Goal: Task Accomplishment & Management: Manage account settings

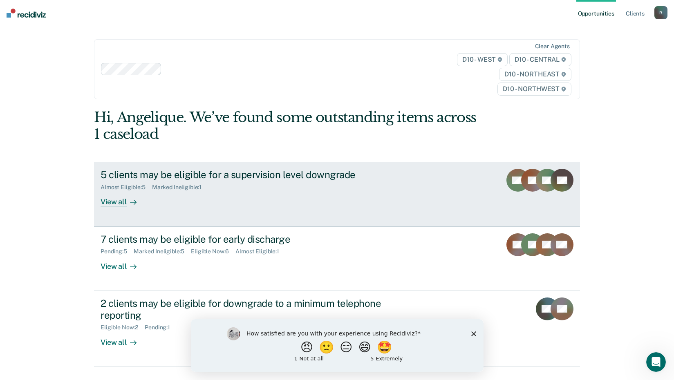
click at [225, 172] on div "5 clients may be eligible for a supervision level downgrade" at bounding box center [244, 175] width 287 height 12
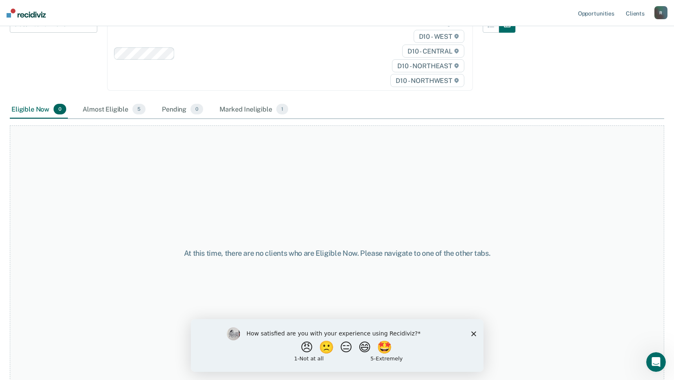
scroll to position [110, 0]
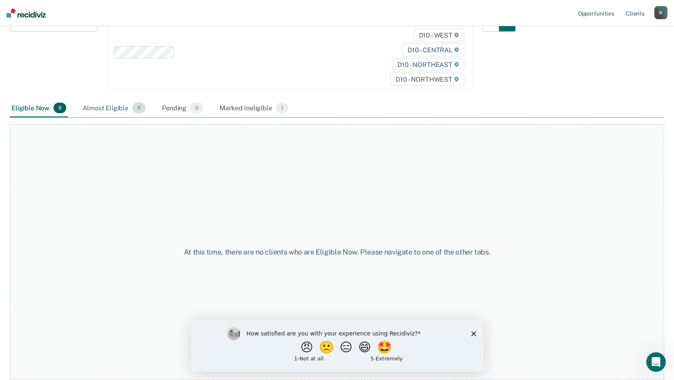
click at [112, 110] on div "Almost Eligible 5" at bounding box center [114, 108] width 66 height 18
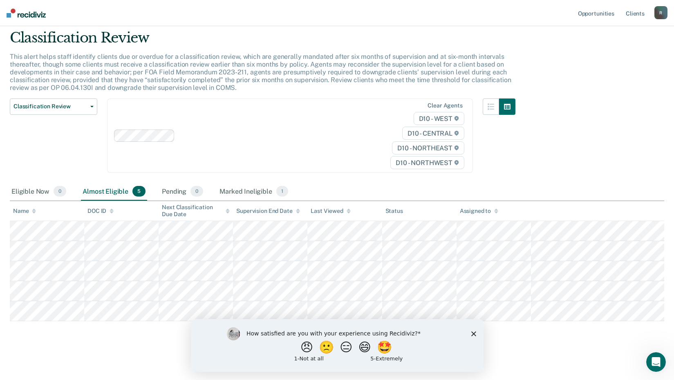
scroll to position [27, 0]
click at [39, 184] on div "Eligible Now 0" at bounding box center [39, 192] width 58 height 18
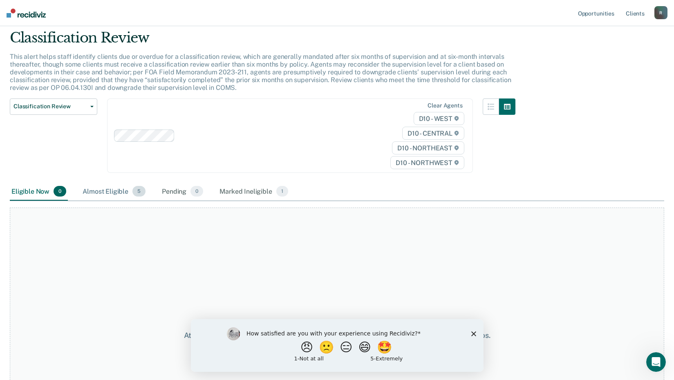
click at [96, 195] on div "Almost Eligible 5" at bounding box center [114, 192] width 66 height 18
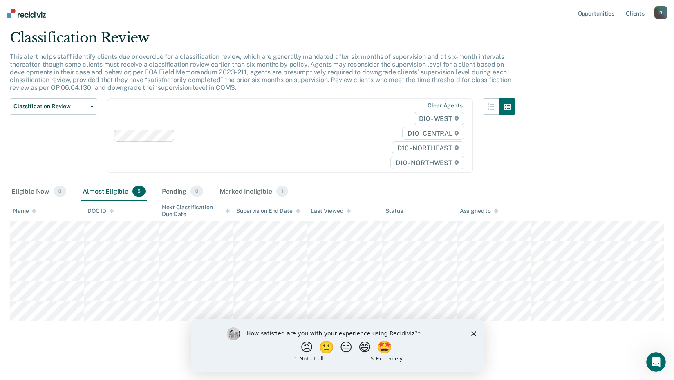
drag, startPoint x: 674, startPoint y: 656, endPoint x: 482, endPoint y: 337, distance: 372.5
click at [482, 337] on div "How satisfied are you with your experience using Recidiviz? 😠 🙁 😑 😄 🤩 1 - Not a…" at bounding box center [336, 345] width 293 height 53
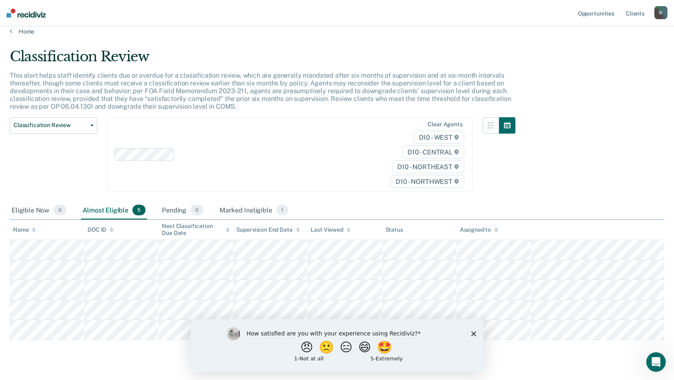
scroll to position [0, 0]
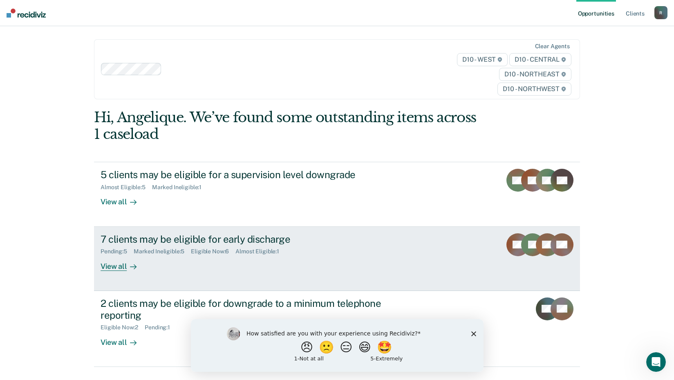
click at [121, 267] on div "View all" at bounding box center [124, 263] width 46 height 16
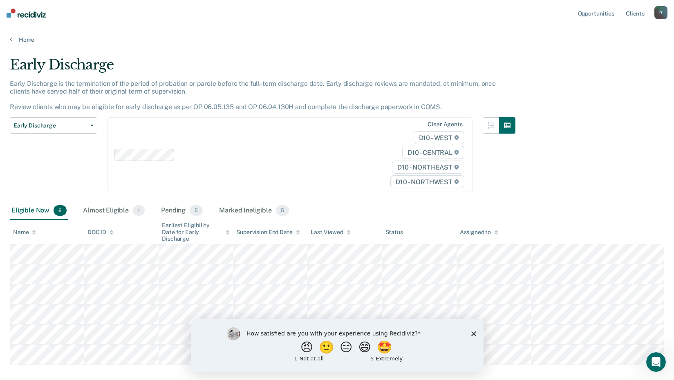
scroll to position [39, 0]
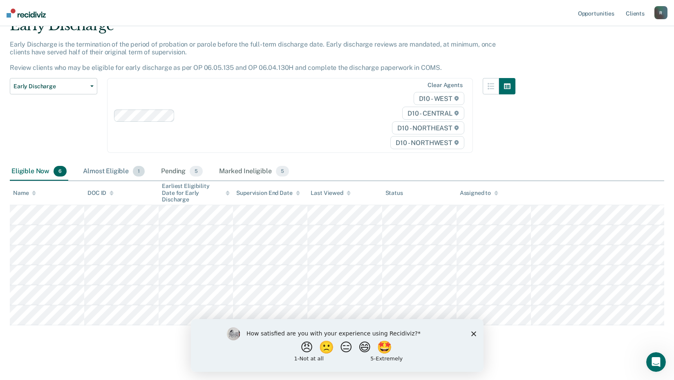
click at [105, 168] on div "Almost Eligible 1" at bounding box center [113, 172] width 65 height 18
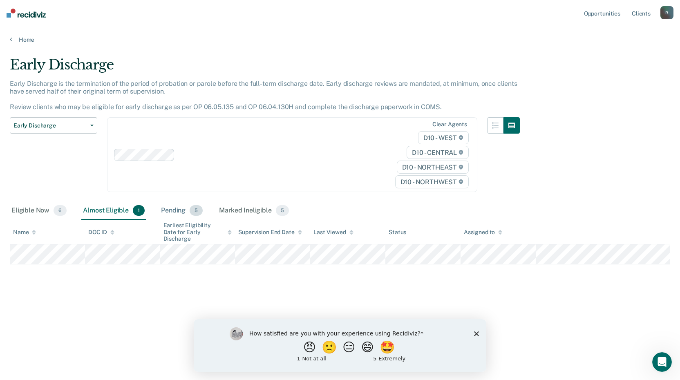
click at [177, 207] on div "Pending 5" at bounding box center [181, 211] width 45 height 18
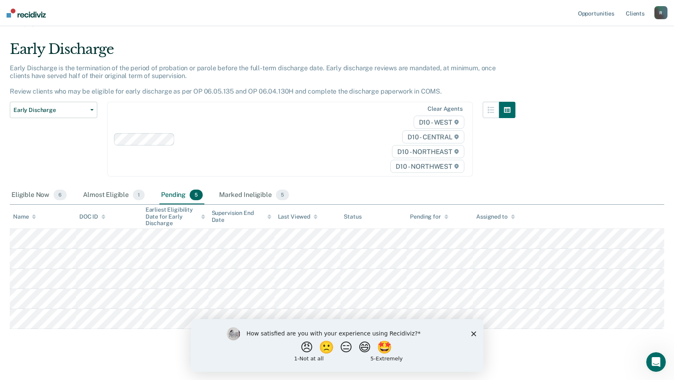
scroll to position [23, 0]
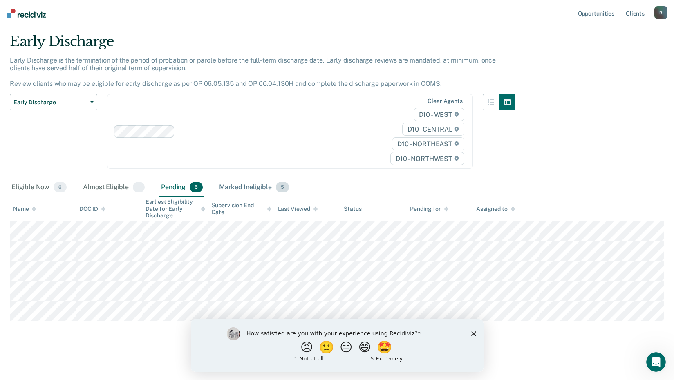
click at [259, 187] on div "Marked Ineligible 5" at bounding box center [253, 188] width 73 height 18
click at [36, 188] on div "Eligible Now 6" at bounding box center [39, 188] width 58 height 18
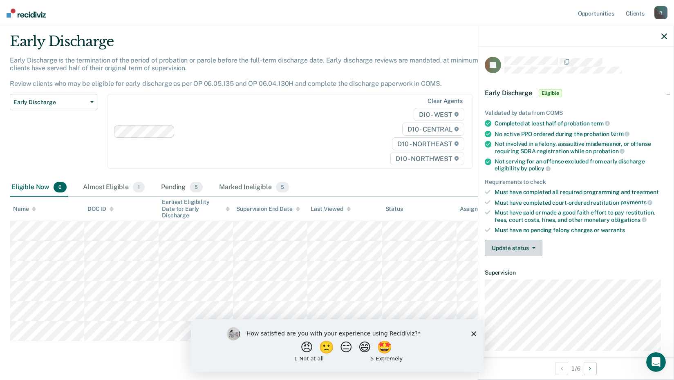
click at [531, 248] on button "Update status" at bounding box center [514, 248] width 58 height 16
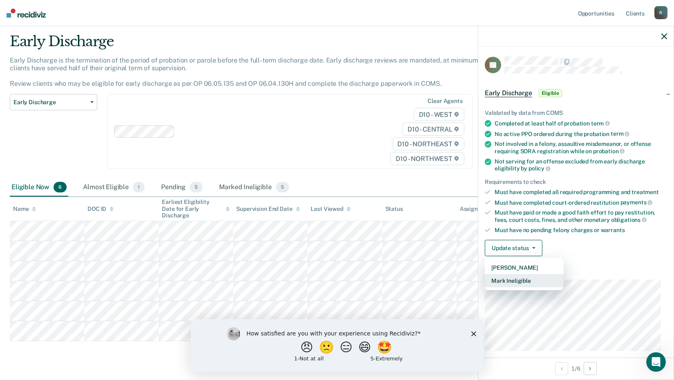
click at [514, 280] on button "Mark Ineligible" at bounding box center [524, 280] width 79 height 13
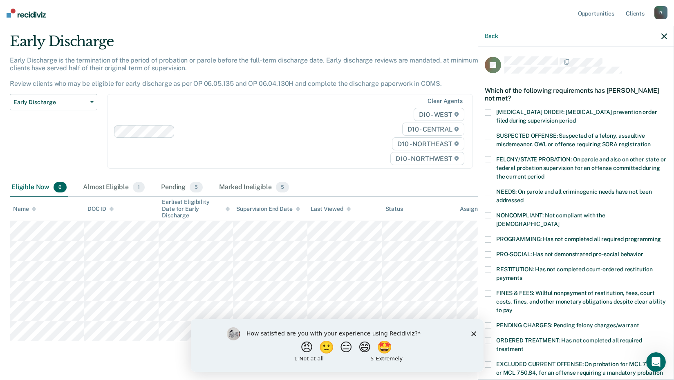
scroll to position [82, 0]
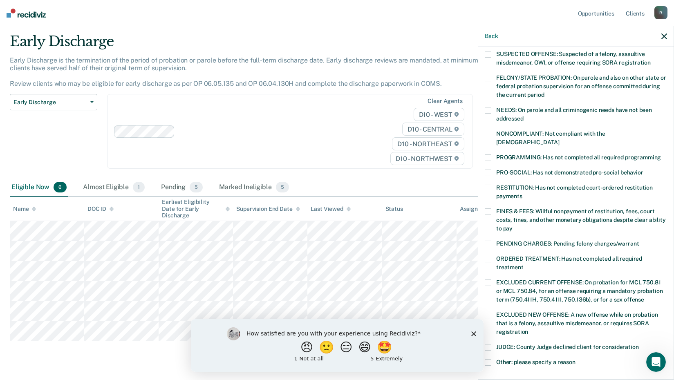
click at [488, 154] on span at bounding box center [488, 157] width 7 height 7
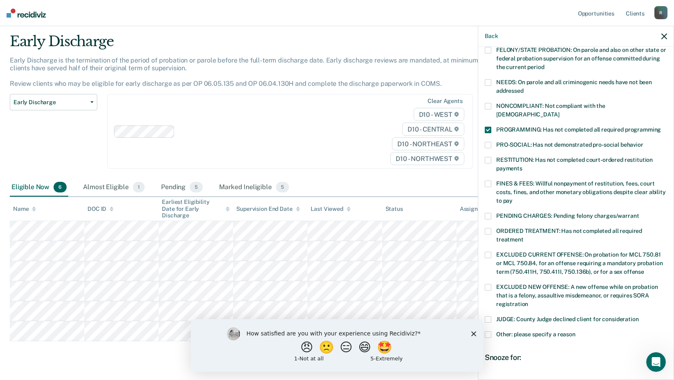
scroll to position [190, 0]
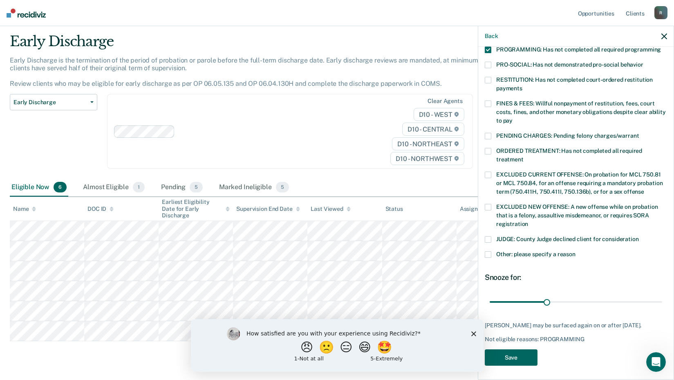
click at [510, 356] on button "Save" at bounding box center [511, 357] width 53 height 17
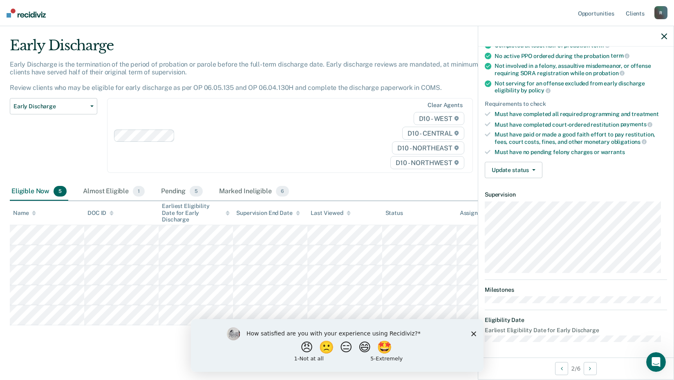
scroll to position [37, 0]
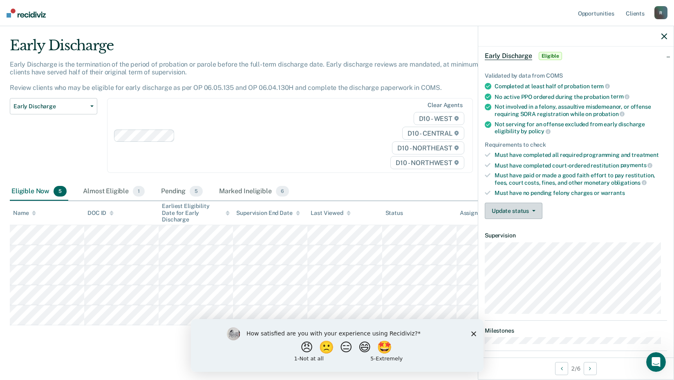
click at [533, 208] on button "Update status" at bounding box center [514, 211] width 58 height 16
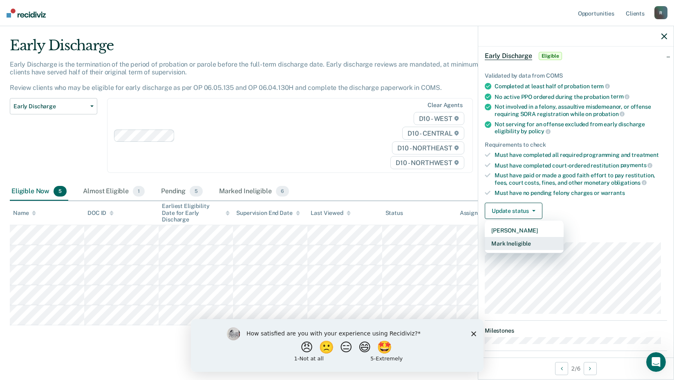
click at [529, 242] on button "Mark Ineligible" at bounding box center [524, 243] width 79 height 13
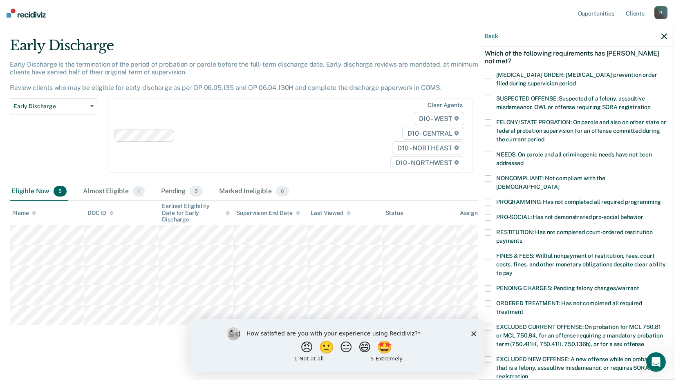
click at [486, 253] on span at bounding box center [488, 256] width 7 height 7
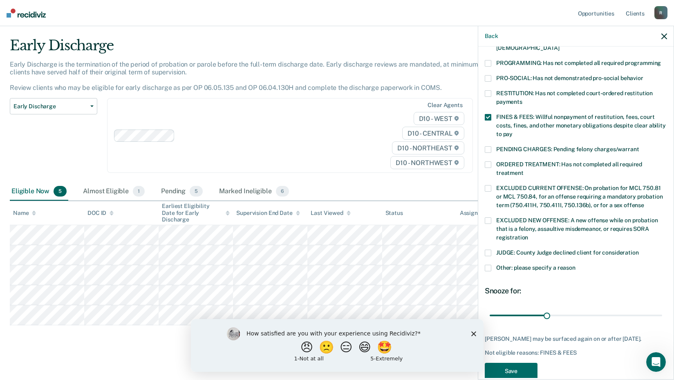
scroll to position [190, 0]
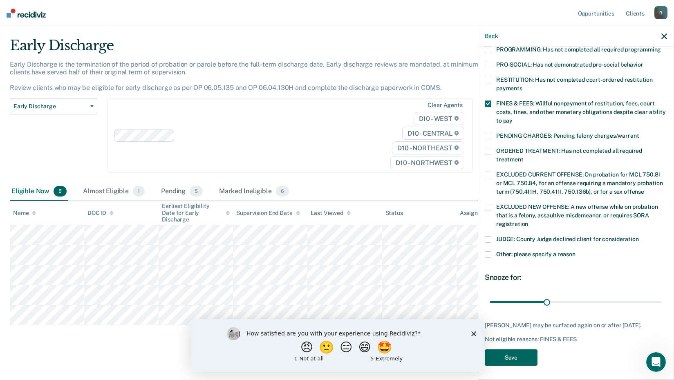
click at [515, 354] on button "Save" at bounding box center [511, 357] width 53 height 17
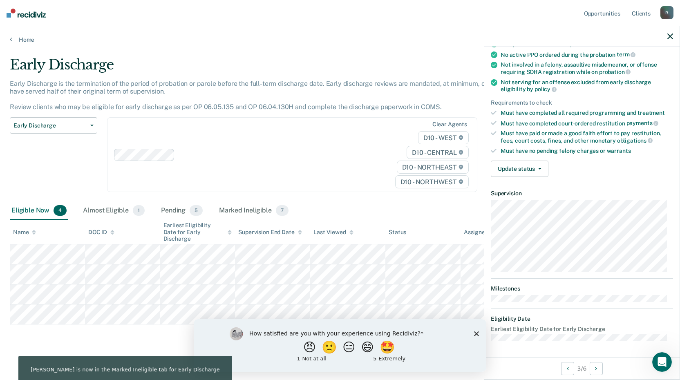
scroll to position [78, 0]
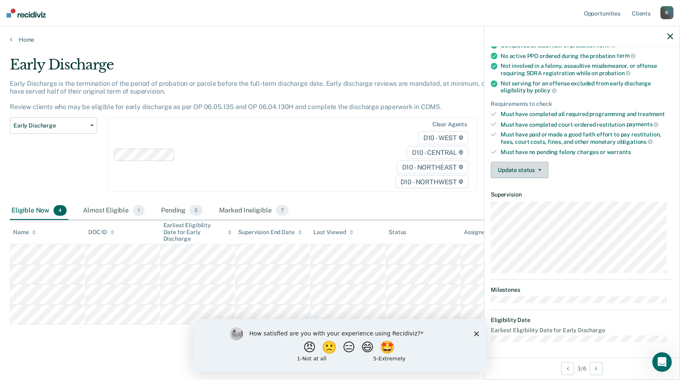
click at [524, 164] on button "Update status" at bounding box center [520, 170] width 58 height 16
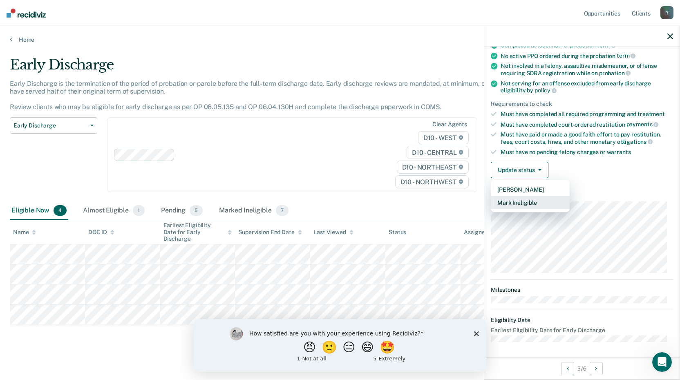
click at [523, 206] on button "Mark Ineligible" at bounding box center [530, 202] width 79 height 13
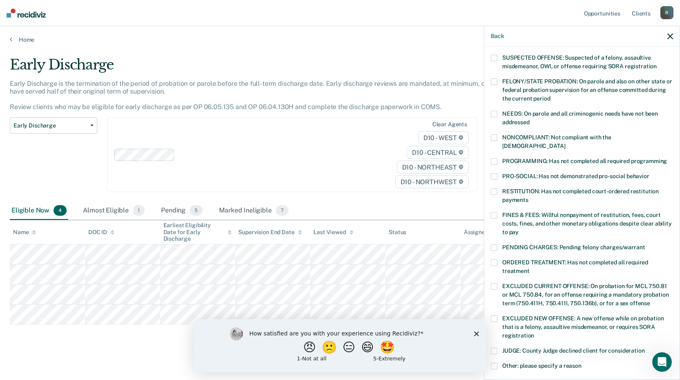
click at [496, 135] on span at bounding box center [494, 137] width 7 height 7
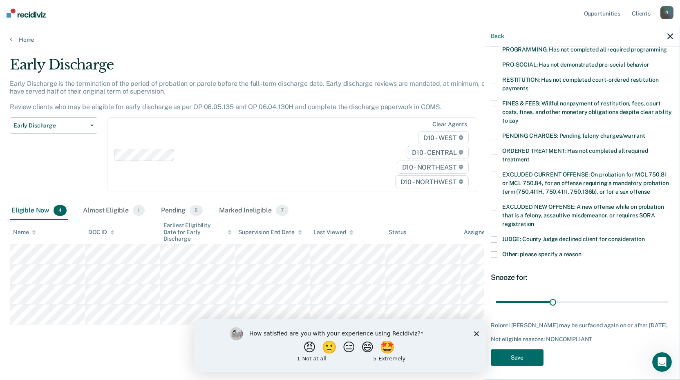
scroll to position [149, 0]
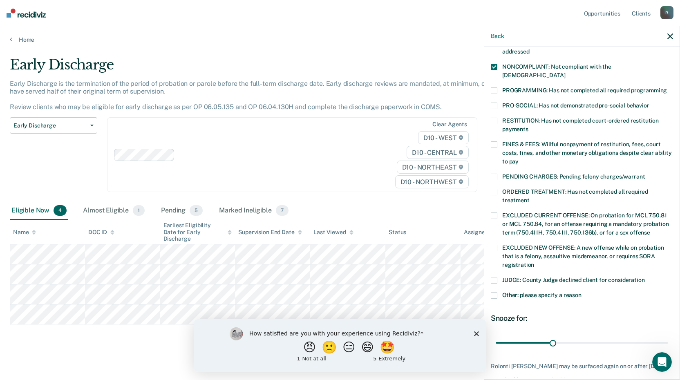
click at [495, 87] on span at bounding box center [494, 90] width 7 height 7
click at [493, 74] on div "NONCOMPLIANT: Not compliant with the [DEMOGRAPHIC_DATA]" at bounding box center [582, 76] width 182 height 24
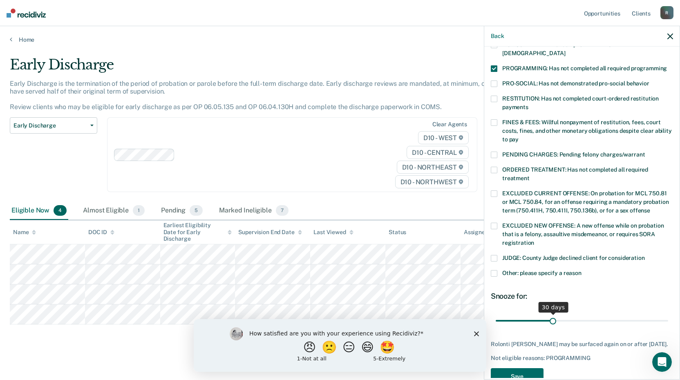
scroll to position [190, 0]
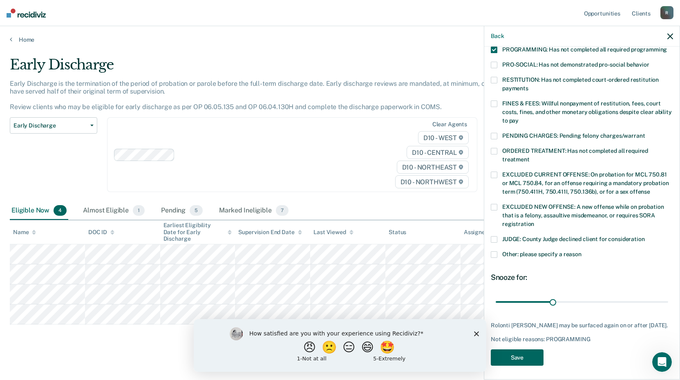
click at [529, 353] on button "Save" at bounding box center [517, 357] width 53 height 17
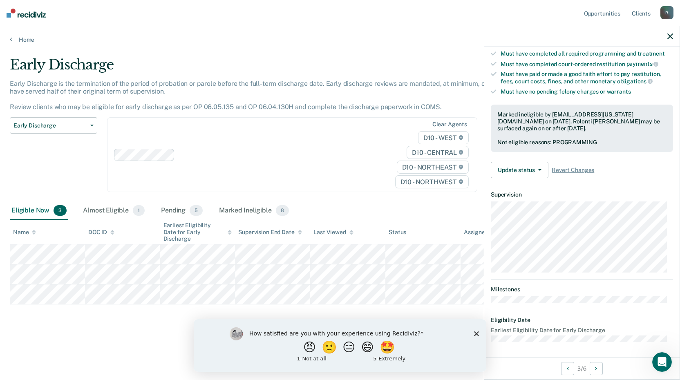
scroll to position [87, 0]
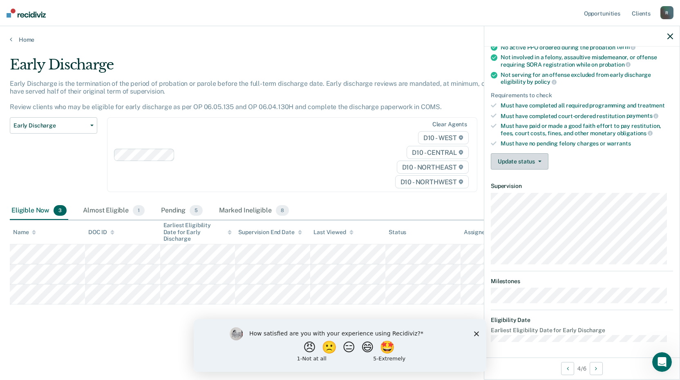
click at [530, 158] on button "Update status" at bounding box center [520, 161] width 58 height 16
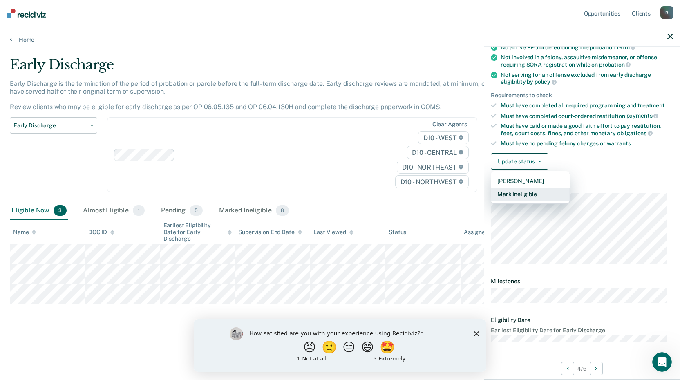
click at [523, 194] on button "Mark Ineligible" at bounding box center [530, 194] width 79 height 13
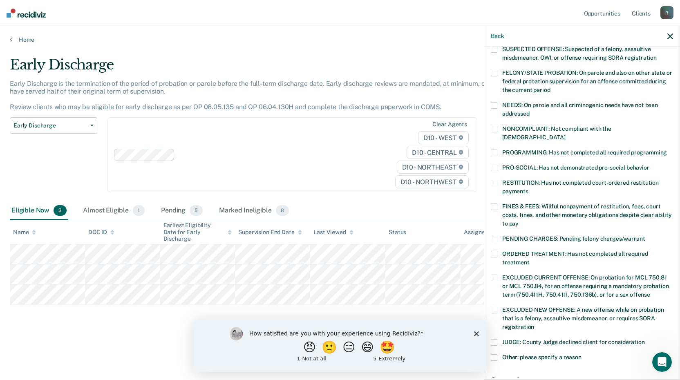
click at [496, 150] on span at bounding box center [494, 153] width 7 height 7
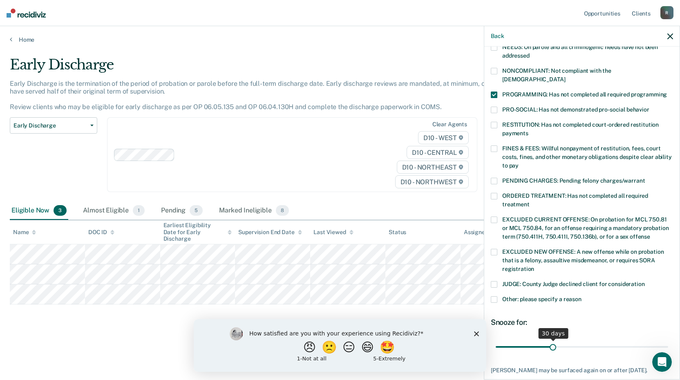
scroll to position [190, 0]
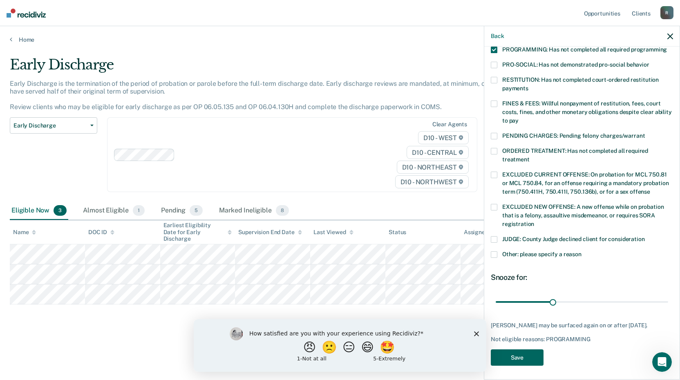
click at [529, 351] on button "Save" at bounding box center [517, 357] width 53 height 17
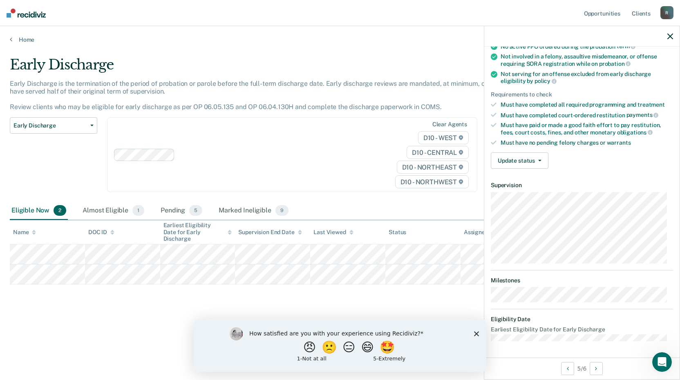
scroll to position [87, 0]
click at [511, 157] on button "Update status" at bounding box center [520, 161] width 58 height 16
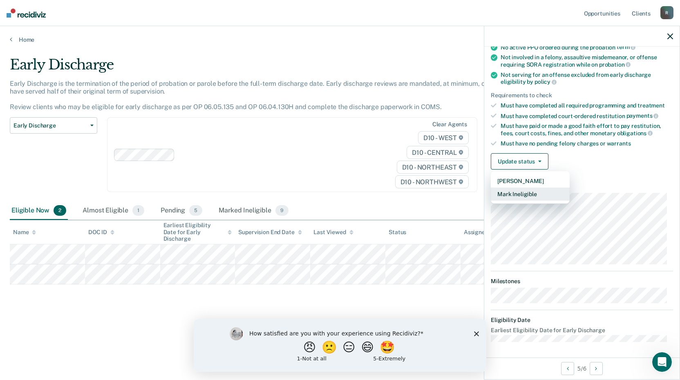
click at [511, 193] on button "Mark Ineligible" at bounding box center [530, 194] width 79 height 13
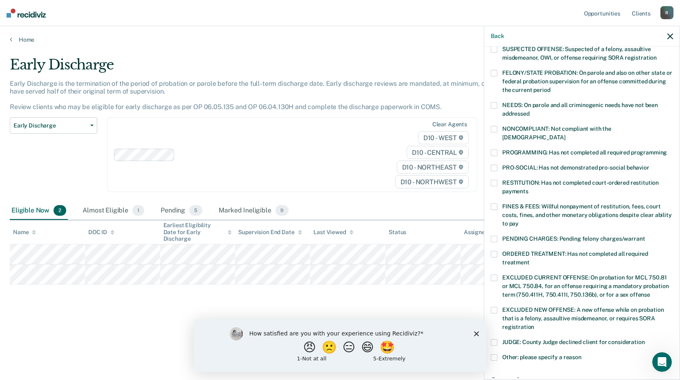
click at [494, 150] on span at bounding box center [494, 153] width 7 height 7
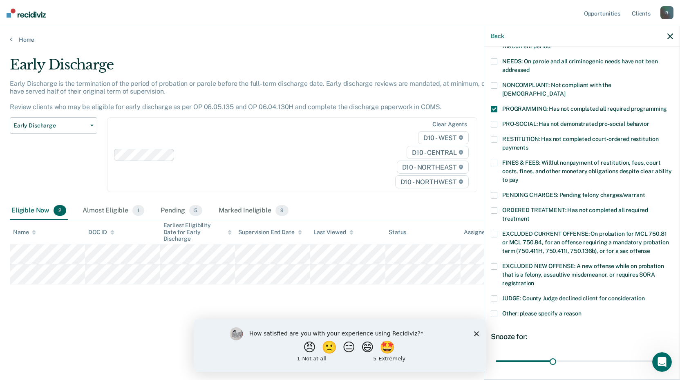
scroll to position [190, 0]
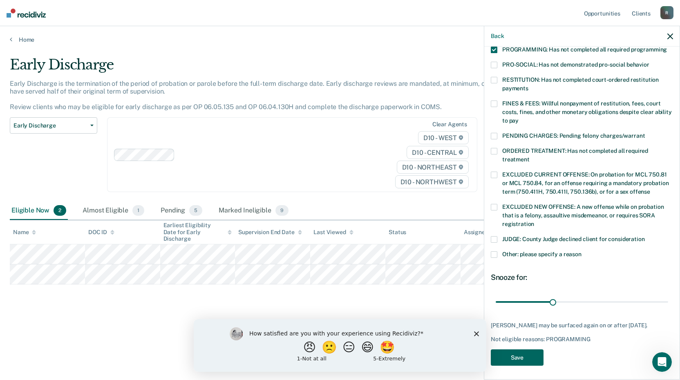
click at [510, 350] on button "Save" at bounding box center [517, 357] width 53 height 17
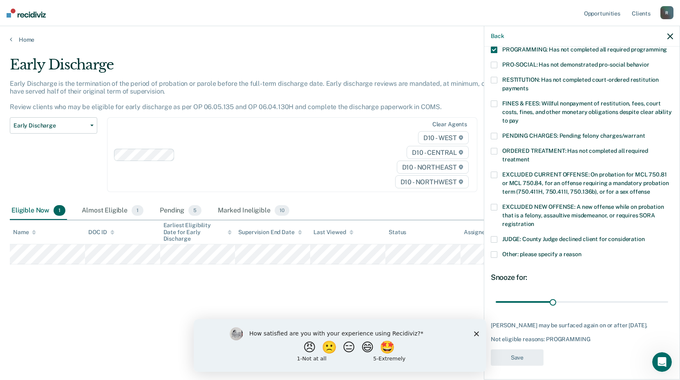
scroll to position [147, 0]
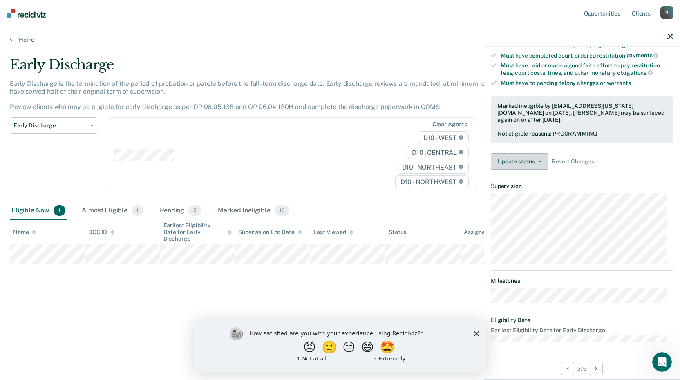
click at [537, 163] on button "Update status" at bounding box center [520, 161] width 58 height 16
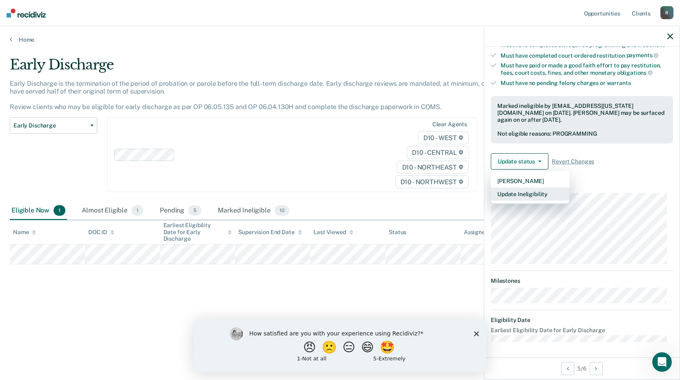
click at [537, 193] on button "Update Ineligibility" at bounding box center [530, 194] width 79 height 13
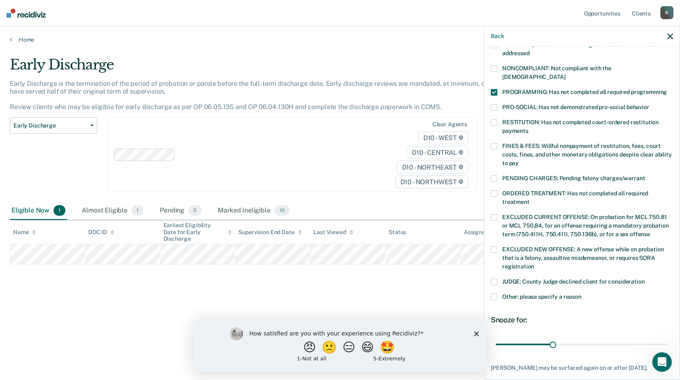
click at [496, 143] on span at bounding box center [494, 146] width 7 height 7
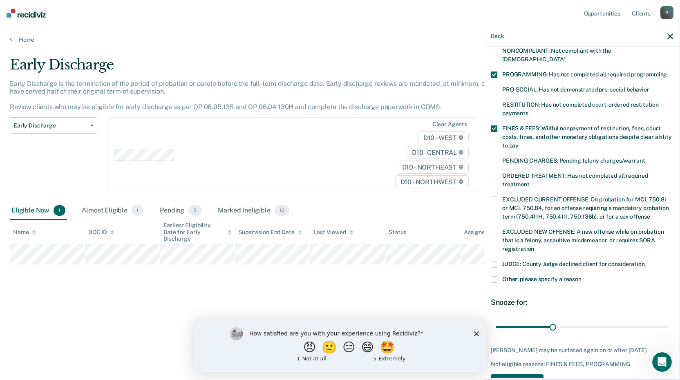
scroll to position [190, 0]
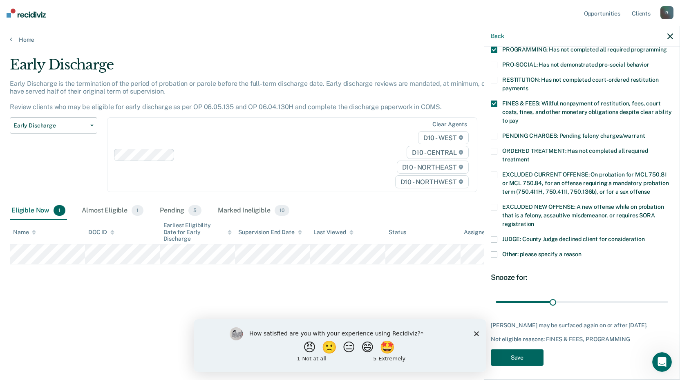
click at [530, 361] on button "Save" at bounding box center [517, 357] width 53 height 17
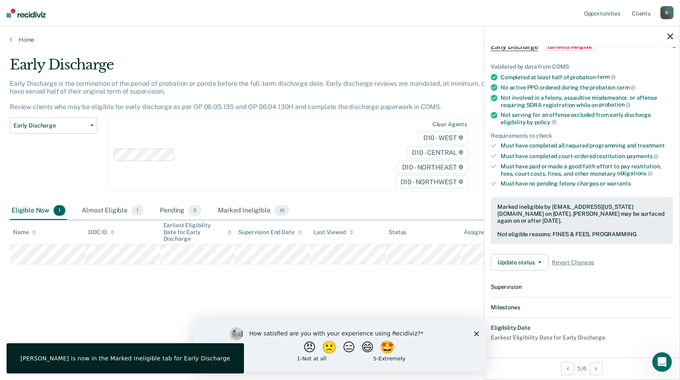
scroll to position [147, 0]
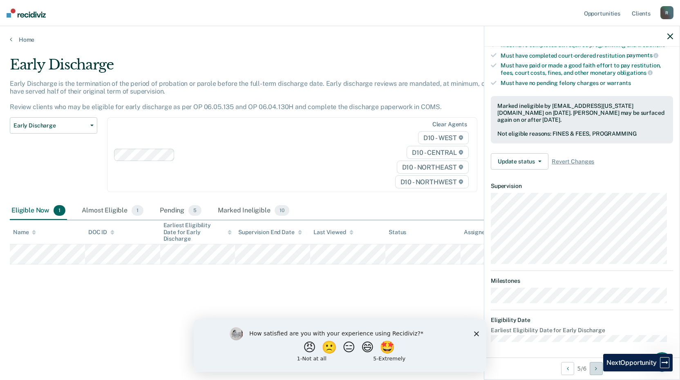
click at [597, 371] on button "Next Opportunity" at bounding box center [596, 368] width 13 height 13
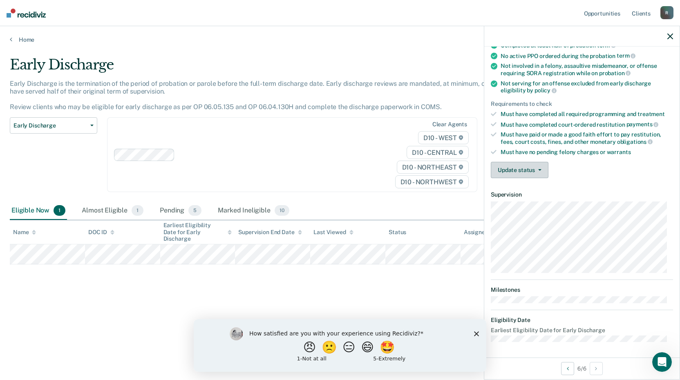
click at [530, 163] on button "Update status" at bounding box center [520, 170] width 58 height 16
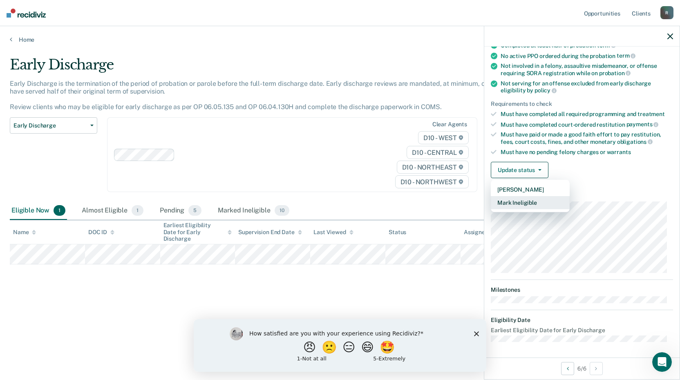
click at [518, 208] on button "Mark Ineligible" at bounding box center [530, 202] width 79 height 13
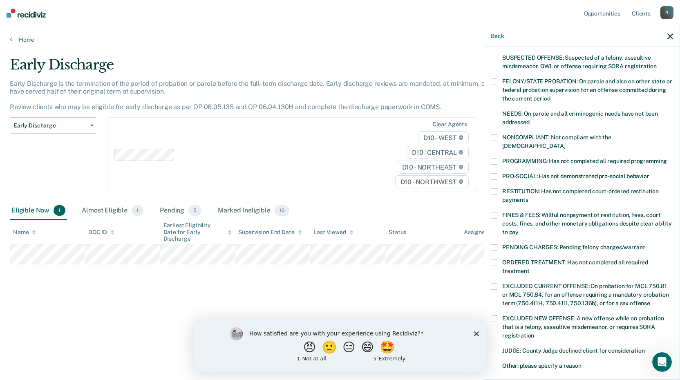
click at [495, 212] on span at bounding box center [494, 215] width 7 height 7
click at [493, 158] on span at bounding box center [494, 161] width 7 height 7
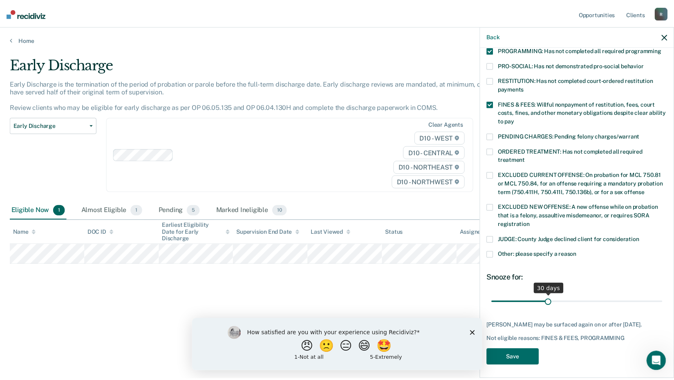
scroll to position [190, 0]
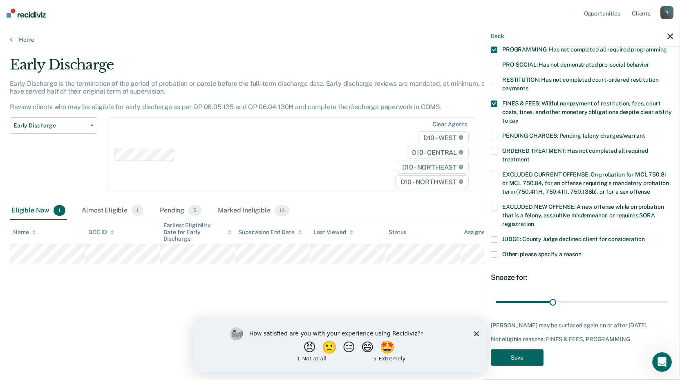
click at [533, 358] on button "Save" at bounding box center [517, 357] width 53 height 17
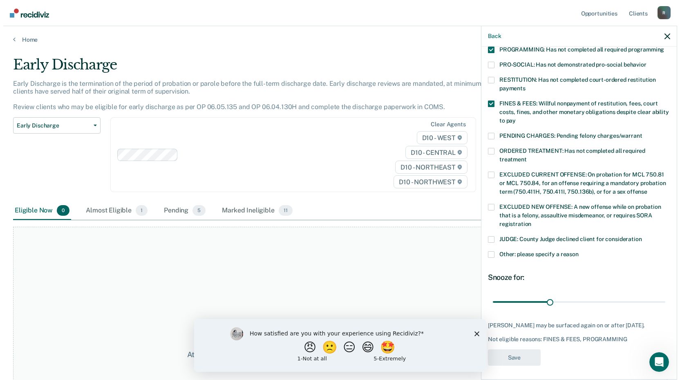
scroll to position [139, 0]
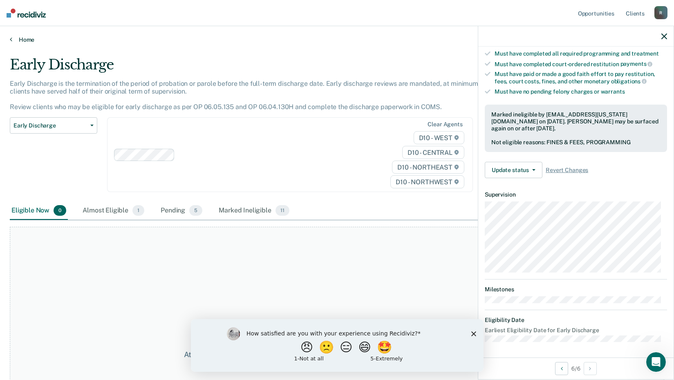
click at [19, 41] on link "Home" at bounding box center [337, 39] width 654 height 7
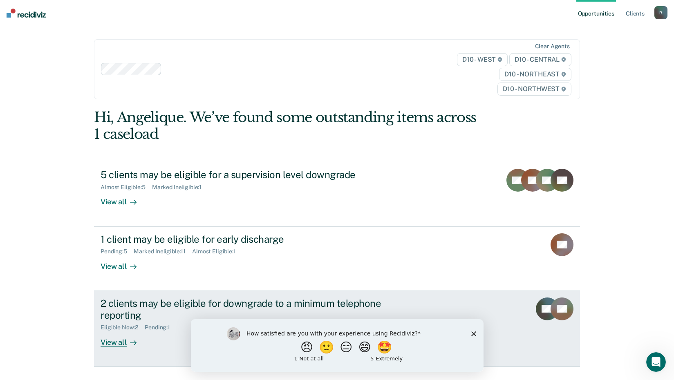
click at [186, 300] on div "2 clients may be eligible for downgrade to a minimum telephone reporting" at bounding box center [244, 310] width 287 height 24
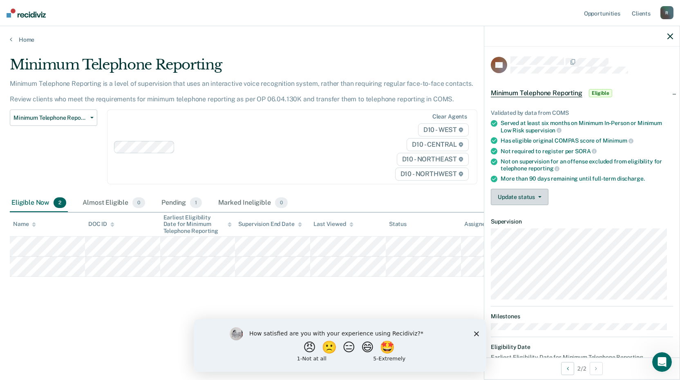
click at [525, 200] on button "Update status" at bounding box center [520, 197] width 58 height 16
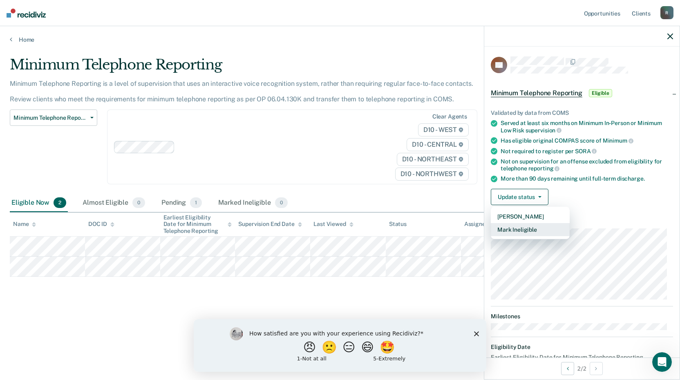
click at [522, 230] on button "Mark Ineligible" at bounding box center [530, 229] width 79 height 13
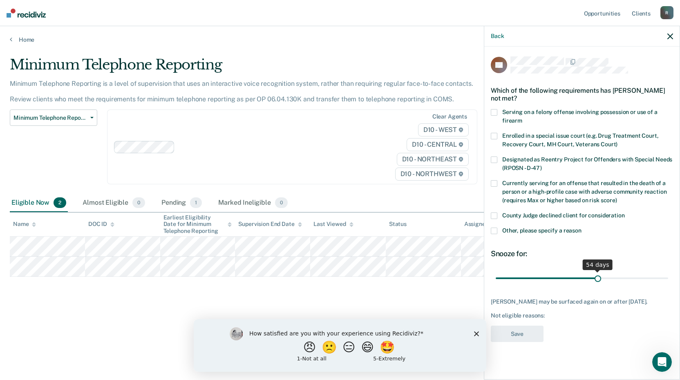
drag, startPoint x: 556, startPoint y: 277, endPoint x: 597, endPoint y: 274, distance: 41.8
type input "54"
click at [597, 274] on input "range" at bounding box center [582, 278] width 172 height 14
click at [291, 307] on div "Minimum Telephone Reporting Minimum Telephone Reporting is a level of supervisi…" at bounding box center [340, 187] width 660 height 262
click at [670, 33] on button "button" at bounding box center [670, 36] width 6 height 7
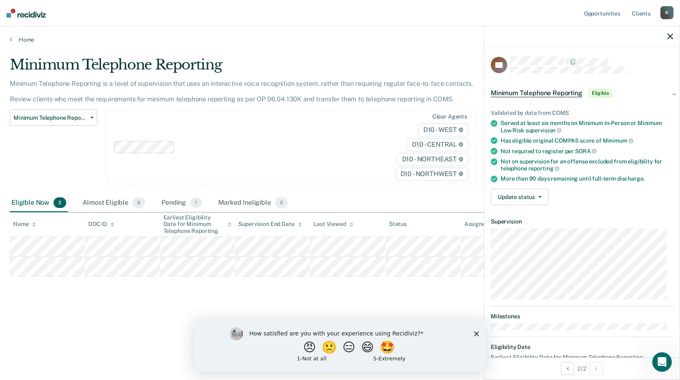
scroll to position [27, 0]
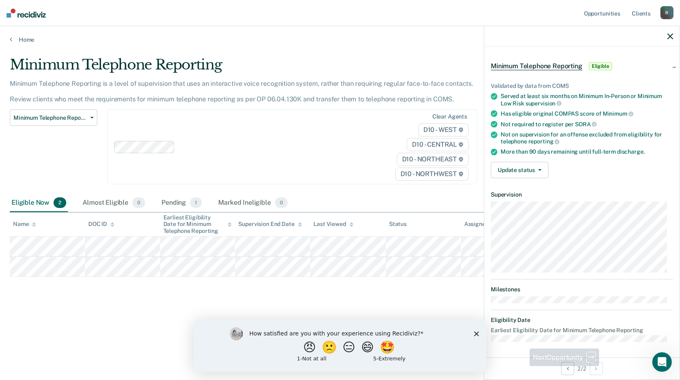
click at [604, 369] on div "2 / 2" at bounding box center [581, 369] width 195 height 22
click at [669, 39] on icon "button" at bounding box center [670, 37] width 6 height 6
